Goal: Task Accomplishment & Management: Manage account settings

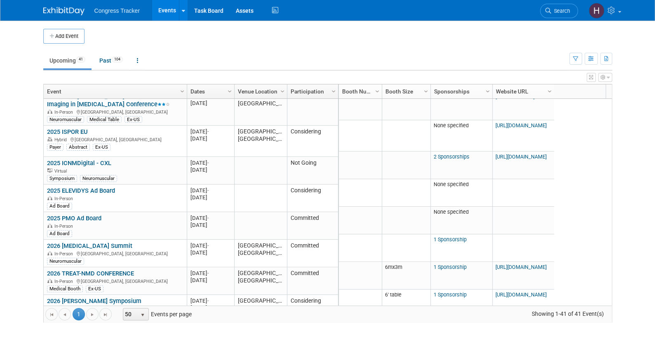
scroll to position [262, 0]
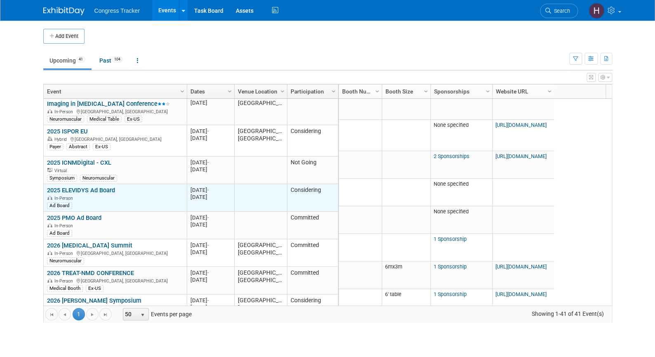
click at [100, 187] on link "2025 ELEVIDYS Ad Board" at bounding box center [81, 190] width 68 height 7
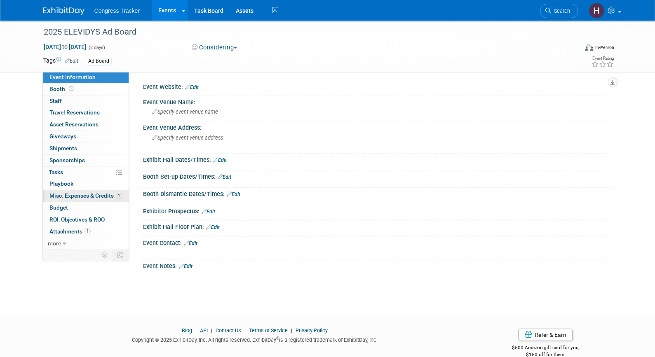
click at [100, 195] on span "Misc. Expenses & Credits 1" at bounding box center [85, 195] width 73 height 7
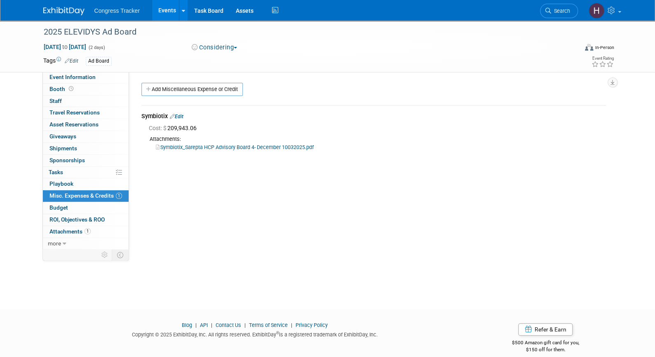
click at [183, 114] on link "Edit" at bounding box center [177, 117] width 14 height 6
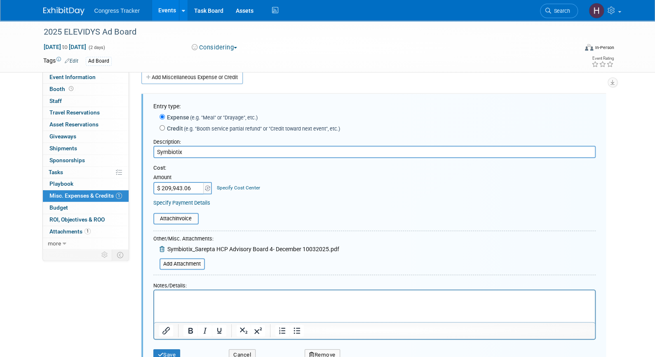
click at [162, 249] on icon at bounding box center [162, 249] width 7 height 6
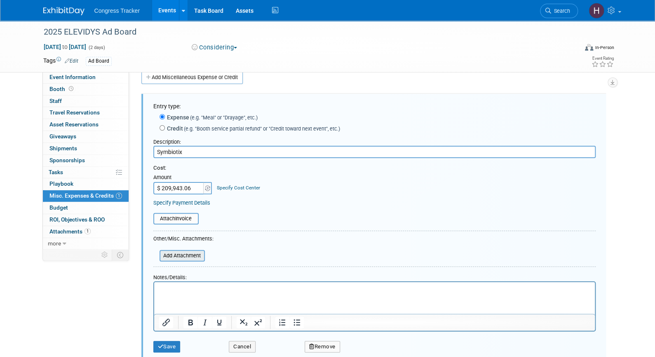
click at [171, 257] on input "file" at bounding box center [155, 256] width 98 height 10
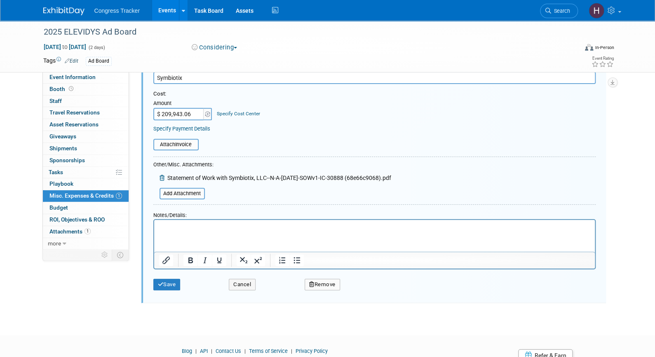
scroll to position [89, 0]
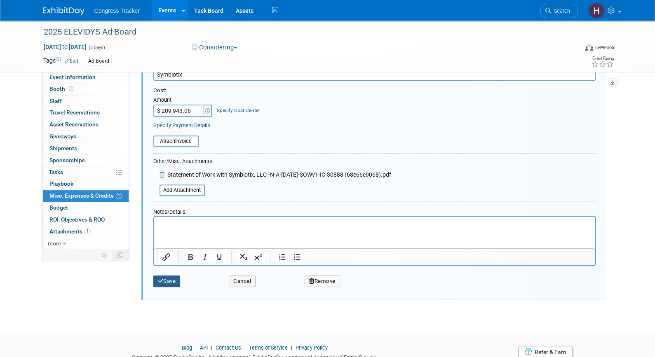
click at [169, 280] on button "Save" at bounding box center [166, 282] width 27 height 12
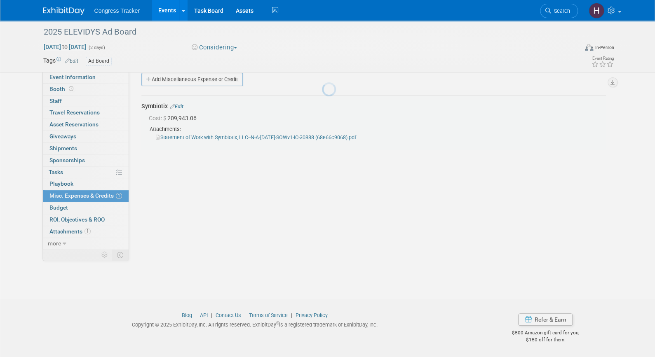
scroll to position [10, 0]
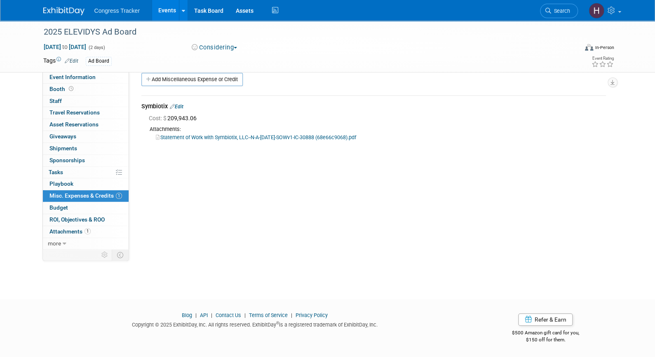
click at [232, 47] on button "Considering" at bounding box center [215, 47] width 52 height 9
click at [225, 56] on link "Committed" at bounding box center [221, 61] width 65 height 12
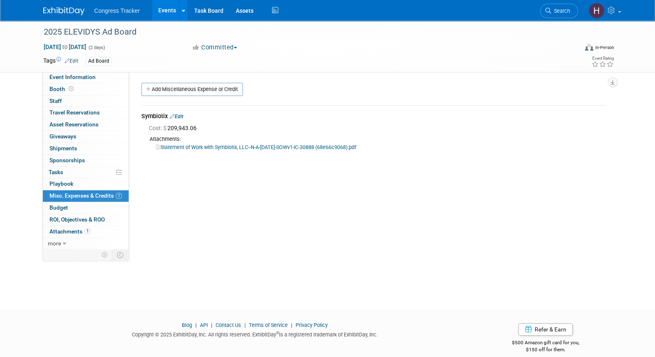
click at [169, 8] on link "Events" at bounding box center [167, 10] width 30 height 21
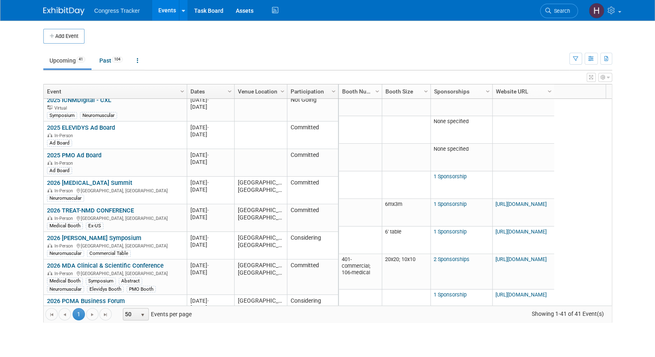
scroll to position [339, 0]
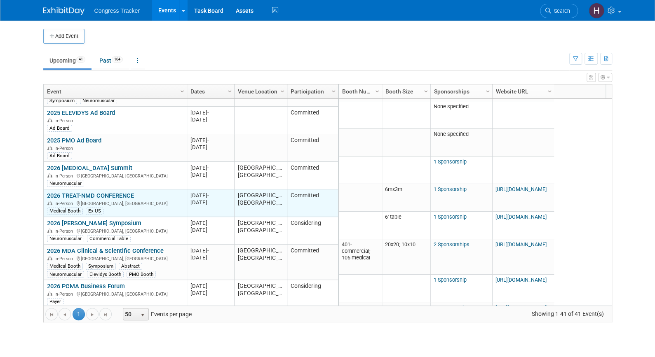
click at [80, 208] on div "Medical Booth" at bounding box center [65, 211] width 36 height 7
